Goal: Task Accomplishment & Management: Complete application form

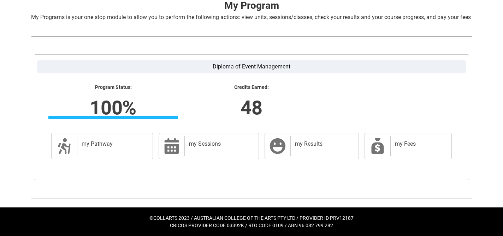
scroll to position [157, 0]
click at [306, 142] on h2 "my Results" at bounding box center [323, 144] width 56 height 7
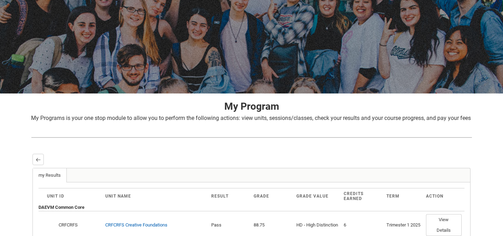
scroll to position [62, 0]
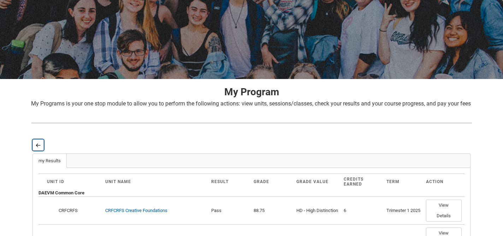
click at [36, 148] on lightning-primitive-icon "button" at bounding box center [38, 145] width 5 height 5
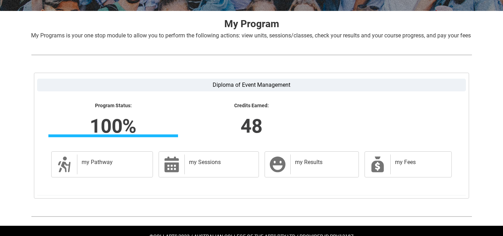
scroll to position [131, 0]
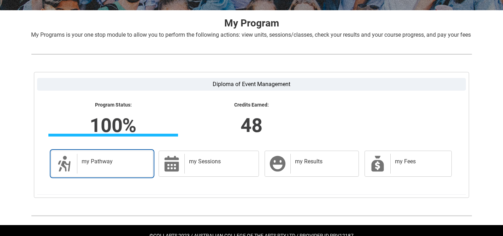
click at [138, 174] on div "my Pathway" at bounding box center [113, 164] width 73 height 20
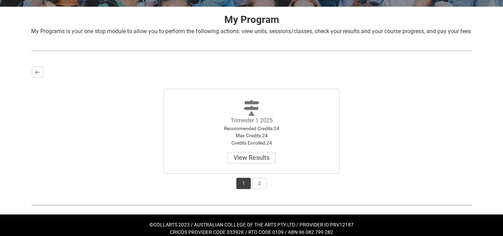
scroll to position [140, 0]
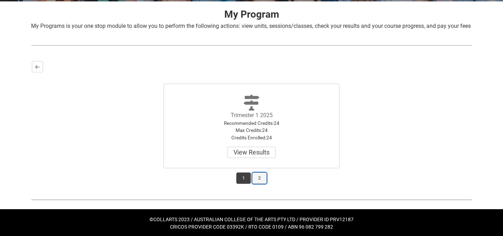
click at [258, 184] on button "2" at bounding box center [259, 178] width 14 height 11
click at [244, 184] on button "1" at bounding box center [243, 178] width 14 height 11
click at [258, 184] on button "2" at bounding box center [259, 178] width 14 height 11
click at [248, 184] on button "1" at bounding box center [243, 178] width 14 height 11
click at [43, 71] on div "Back" at bounding box center [38, 66] width 13 height 11
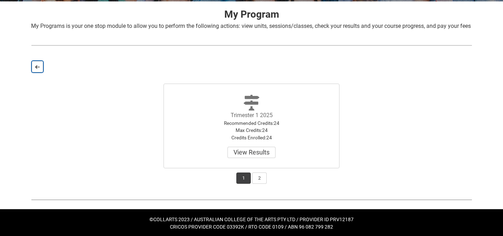
click at [38, 70] on lightning-primitive-icon "button" at bounding box center [37, 66] width 5 height 5
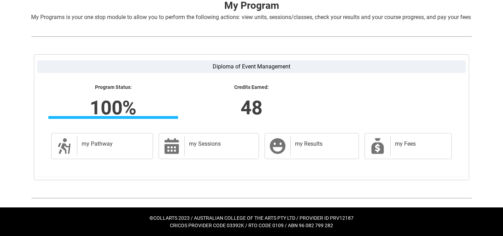
scroll to position [0, 0]
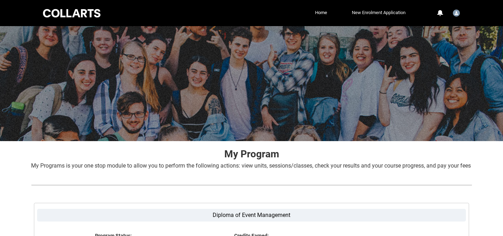
click at [364, 12] on link "New Enrolment Application" at bounding box center [378, 12] width 57 height 11
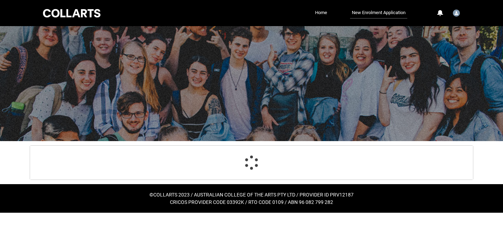
select select "Citizenship.1"
select select "HSLC_Domestic_e"
select select "Heard_About_Collarts_Picklist.Other"
select select "Country_Choice.1101"
select select "P_Contact_Time_Morning"
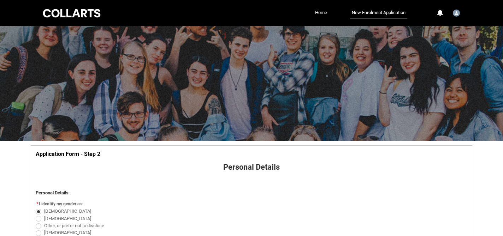
click at [319, 14] on link "Home" at bounding box center [321, 12] width 16 height 11
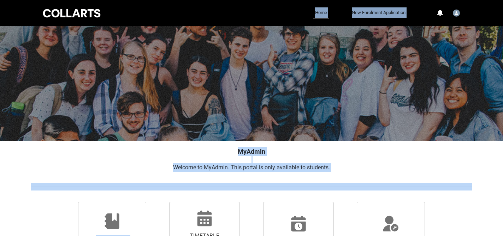
drag, startPoint x: 107, startPoint y: 107, endPoint x: 268, endPoint y: -47, distance: 222.8
click at [268, 0] on html "Loading × Sorry to interrupt CSS Error Refresh Skip to Main Content Collarts Ed…" at bounding box center [251, 191] width 503 height 383
click at [138, 145] on div "MyAdmin Welcome to MyAdmin. This portal is only available to students." at bounding box center [251, 159] width 452 height 36
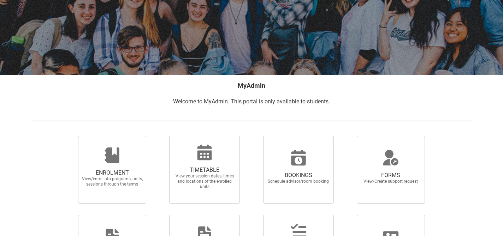
scroll to position [88, 0]
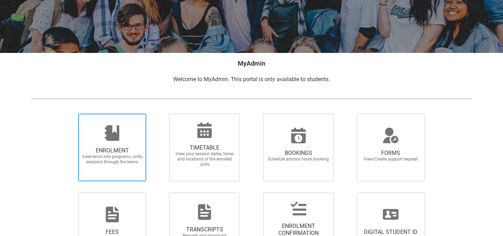
click at [100, 130] on div at bounding box center [112, 133] width 68 height 17
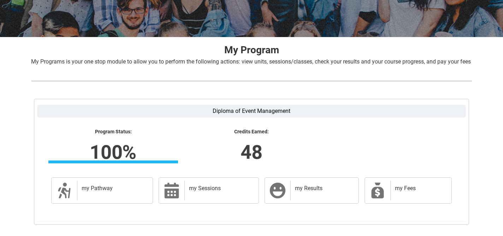
scroll to position [157, 0]
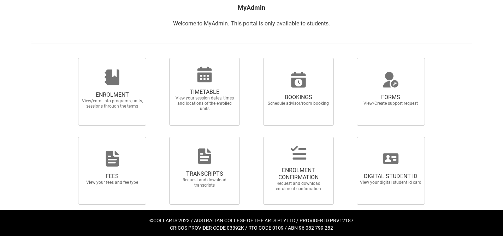
scroll to position [147, 0]
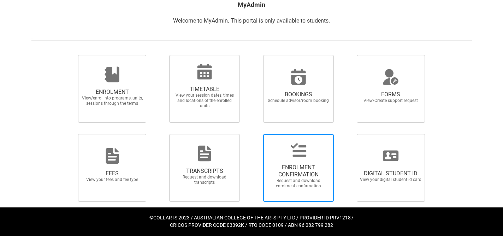
click at [299, 182] on span "Request and download enrolment confirmation" at bounding box center [298, 183] width 62 height 11
click at [254, 134] on input "ENROLMENT CONFIRMATION Request and download enrolment confirmation" at bounding box center [254, 134] width 0 height 0
radio input "true"
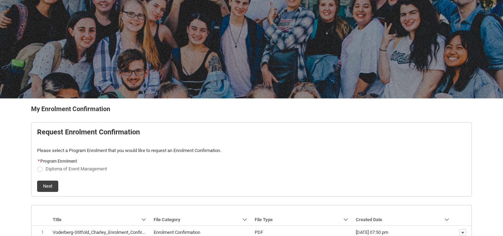
scroll to position [85, 0]
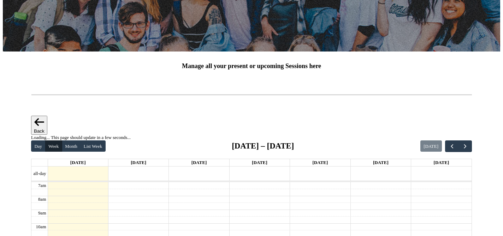
scroll to position [120, 0]
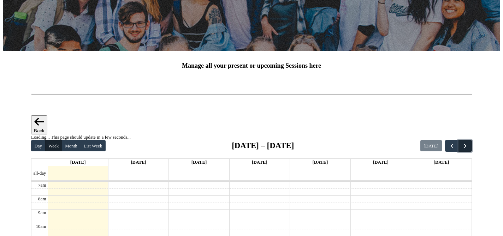
click at [463, 143] on span "button" at bounding box center [464, 146] width 7 height 7
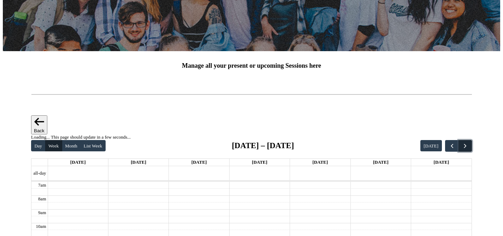
click at [463, 143] on span "button" at bounding box center [464, 146] width 7 height 7
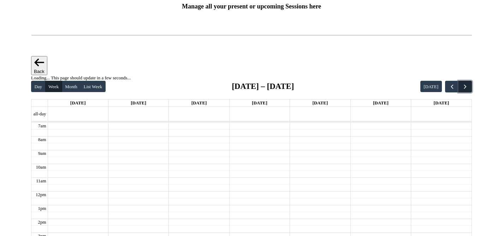
scroll to position [0, 0]
